Goal: Feedback & Contribution: Submit feedback/report problem

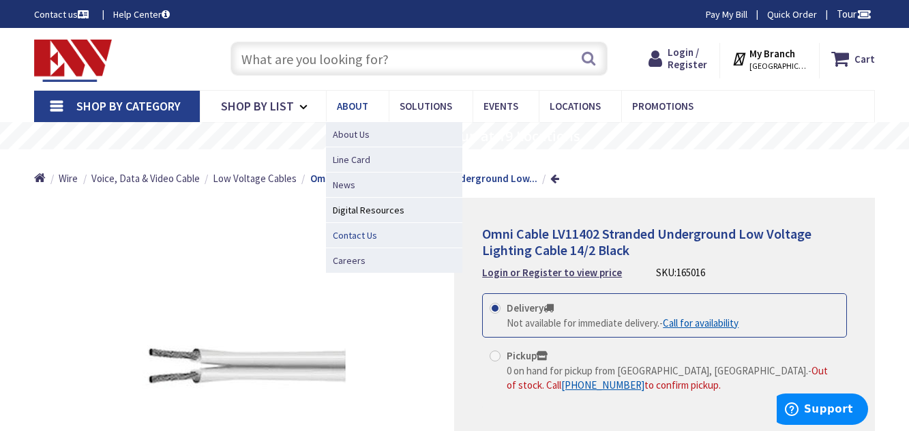
click at [363, 237] on span "Contact Us" at bounding box center [355, 235] width 44 height 14
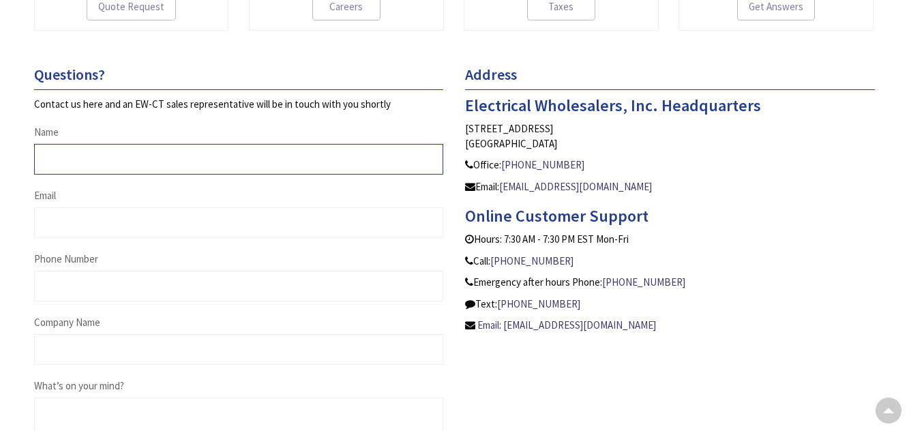
click at [128, 160] on input "Name" at bounding box center [238, 159] width 409 height 31
type input "Bill Capps"
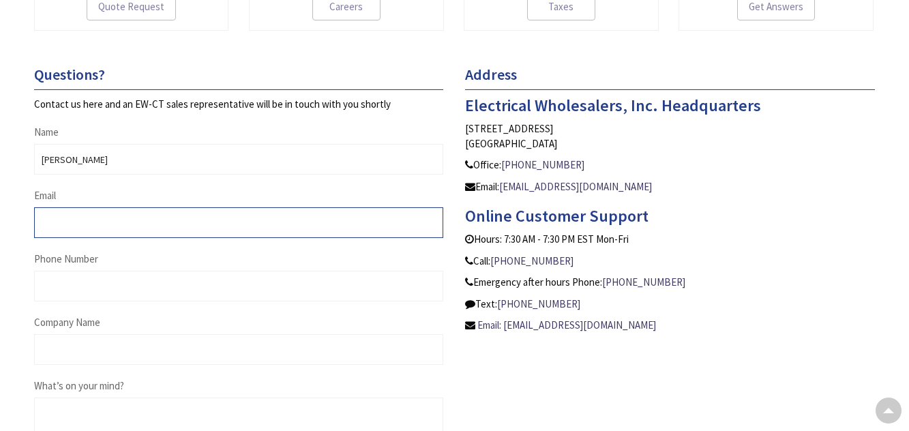
type input "capps.managementgroup@gmail.com"
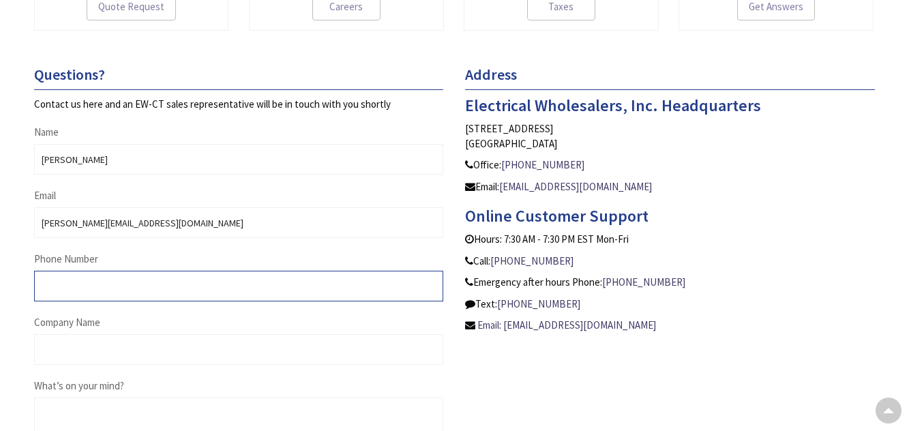
type input "8392001690"
type input "Capps & Jesclon Group"
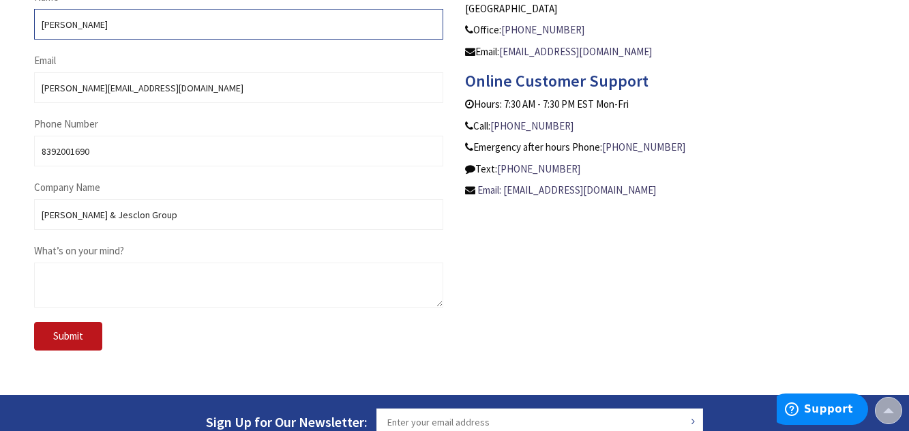
scroll to position [659, 0]
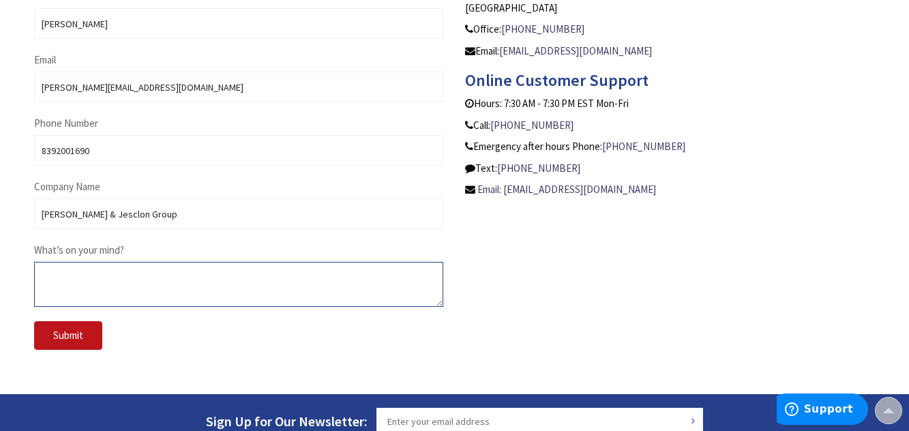
click at [164, 268] on textarea "What’s on your mind?" at bounding box center [238, 284] width 409 height 45
paste textarea "Good Day, I inquired about the Black Low Voltage Lighting Cable 16/2-500 , if y…"
type textarea "Good Day, I inquired about the Black Low Voltage Lighting Cable 16/2-500 , if y…"
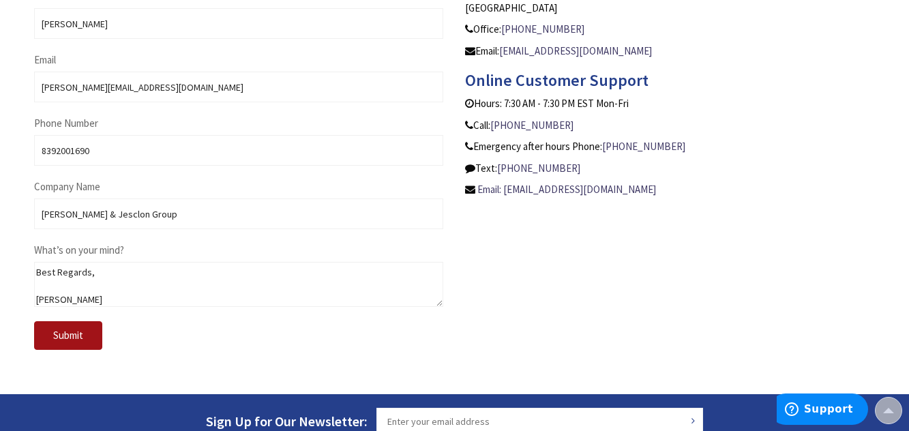
click at [74, 335] on span "Submit" at bounding box center [68, 335] width 30 height 13
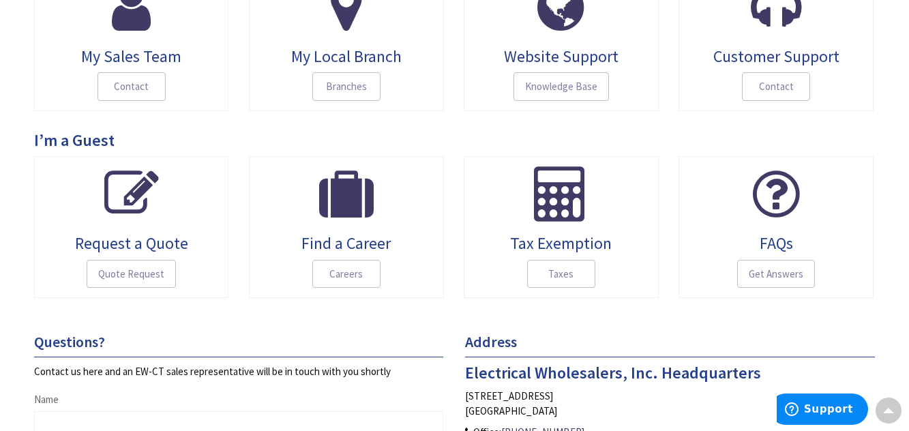
scroll to position [255, 0]
